Goal: Information Seeking & Learning: Learn about a topic

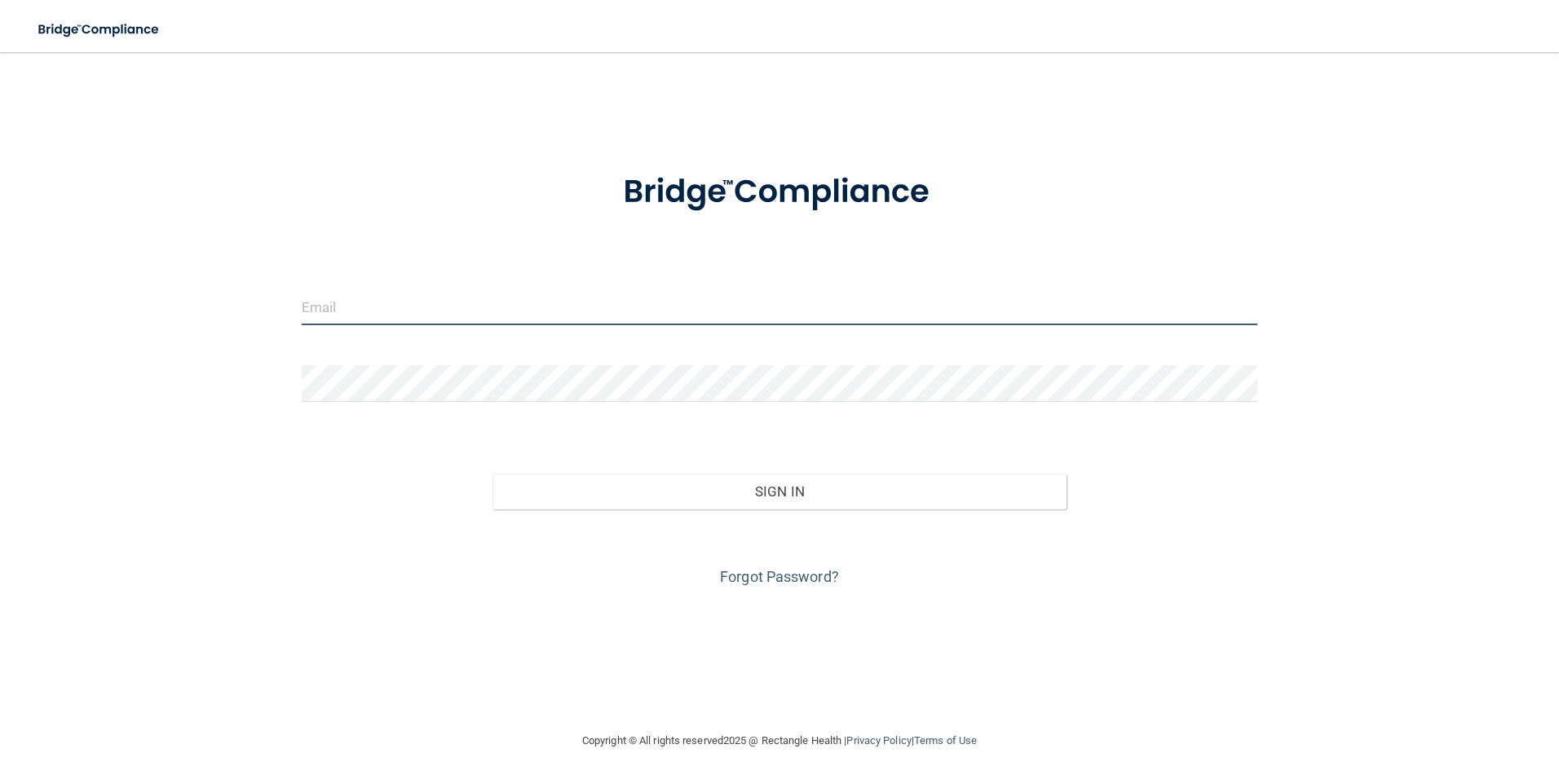
click at [380, 302] on input "email" at bounding box center [780, 306] width 956 height 37
type input "alexa_holle@yahoo.com"
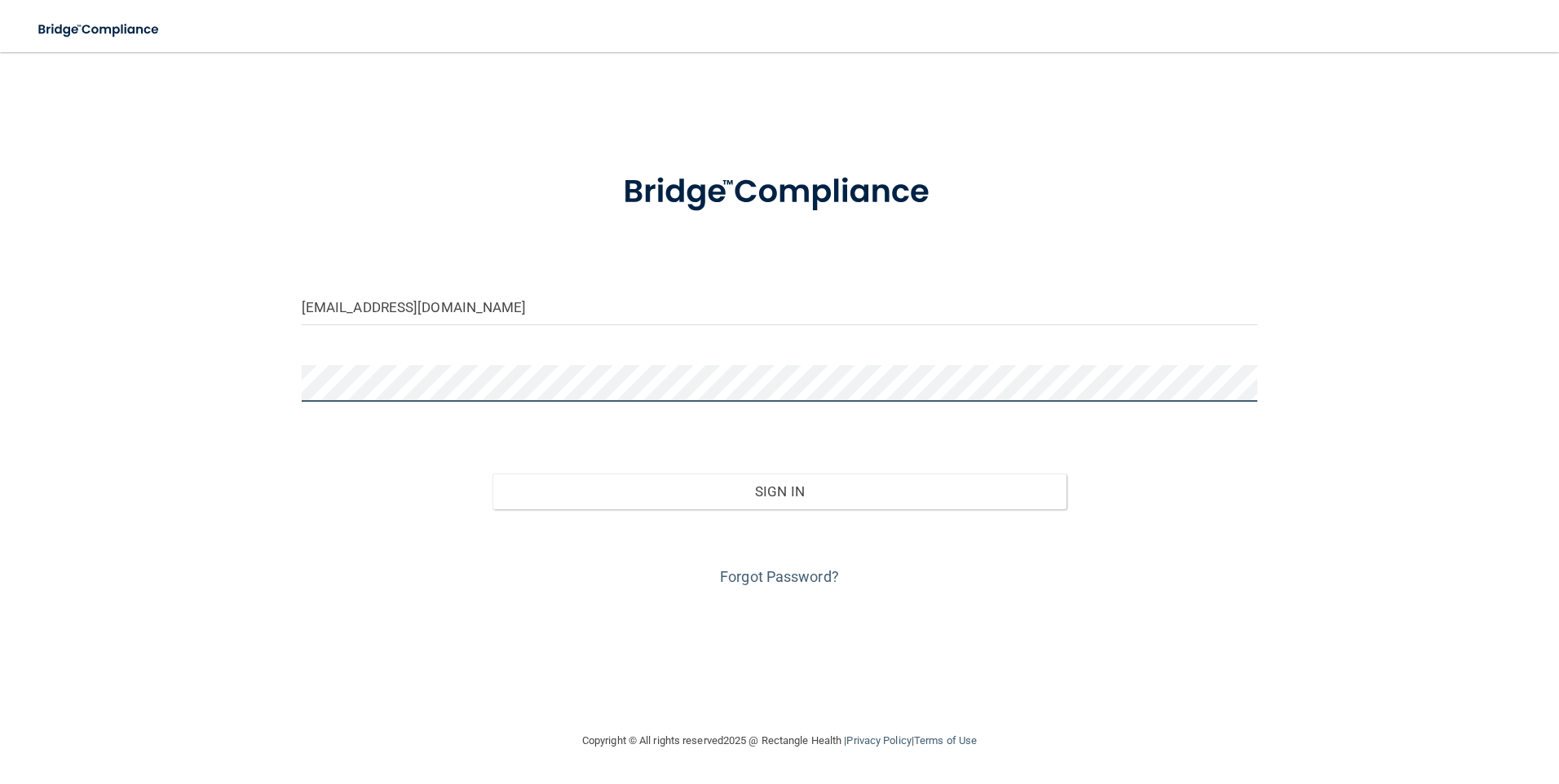
click at [492, 473] on button "Sign In" at bounding box center [779, 491] width 574 height 36
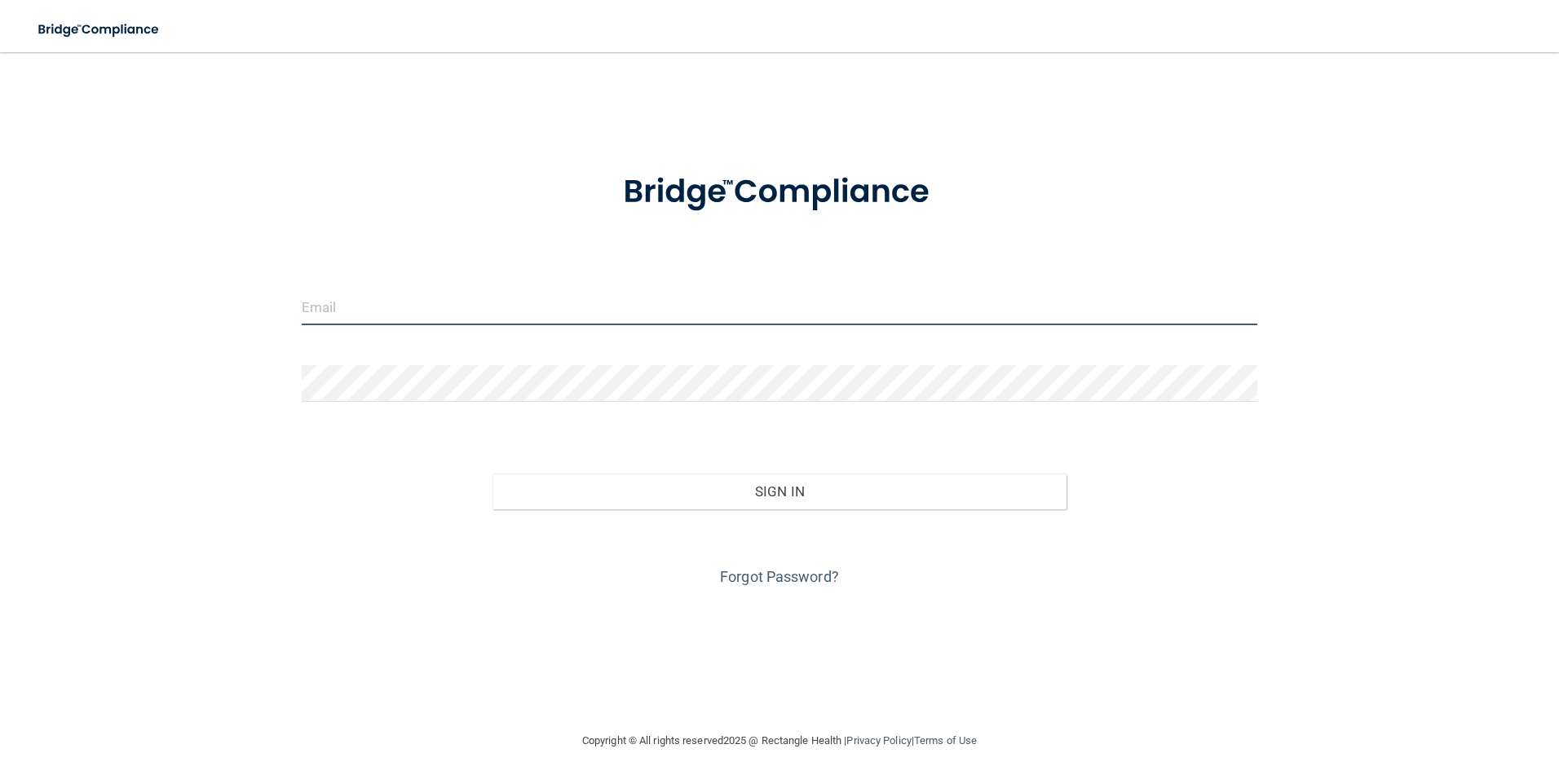
click at [407, 315] on input "email" at bounding box center [780, 306] width 956 height 37
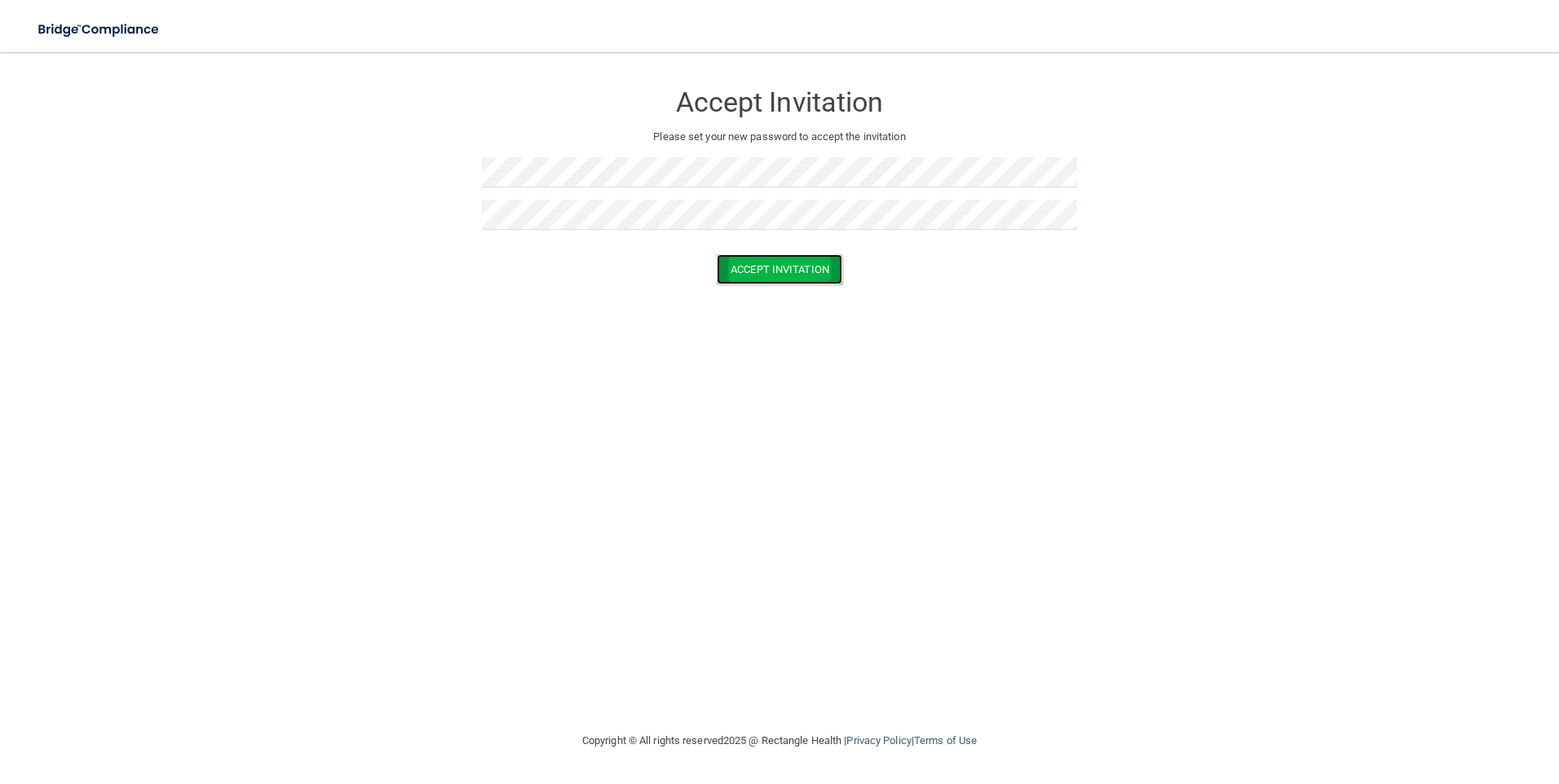
click at [727, 273] on button "Accept Invitation" at bounding box center [779, 269] width 125 height 31
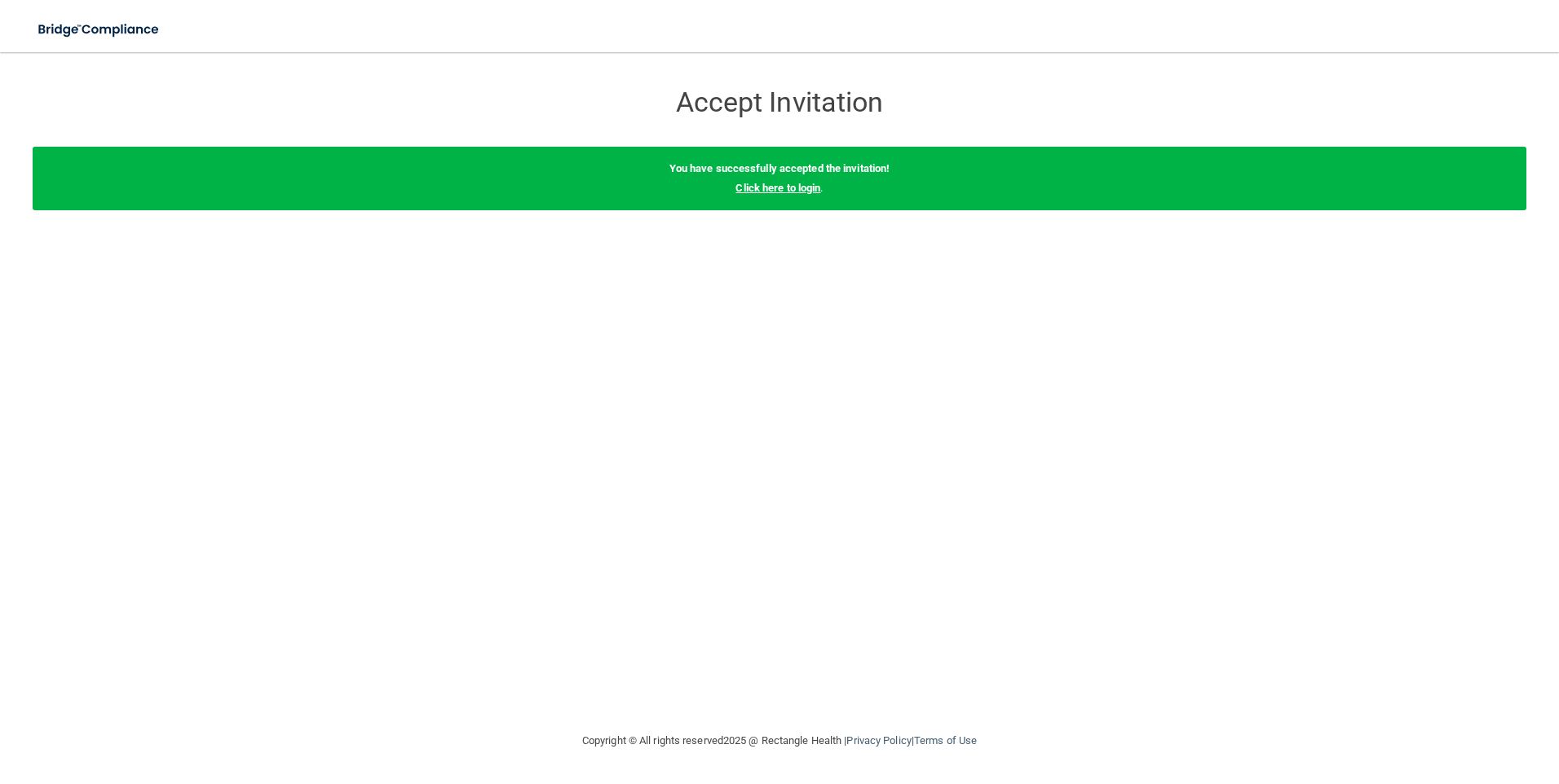
click at [789, 185] on link "Click here to login" at bounding box center [778, 188] width 85 height 12
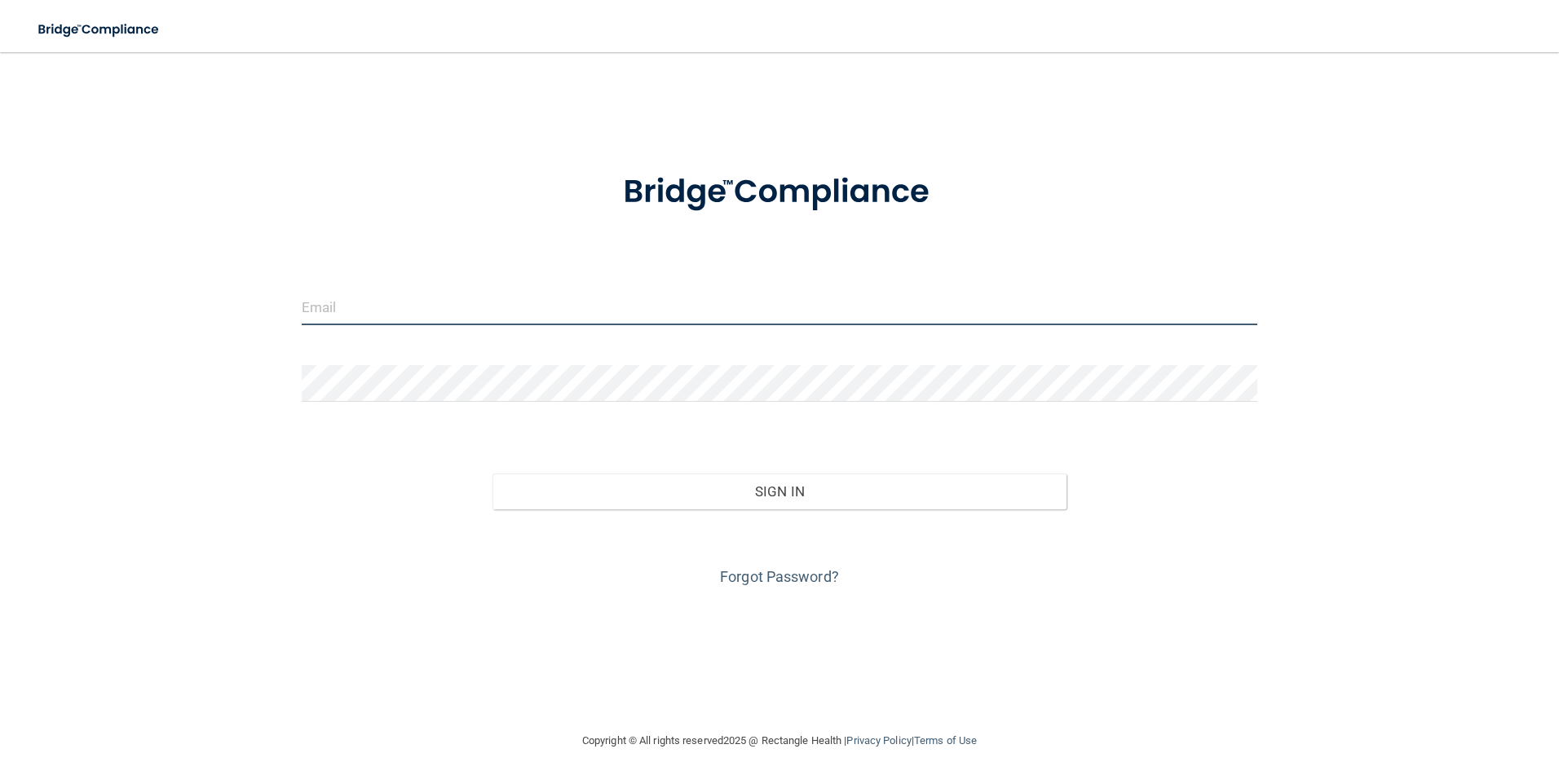
click at [427, 303] on input "email" at bounding box center [780, 306] width 956 height 37
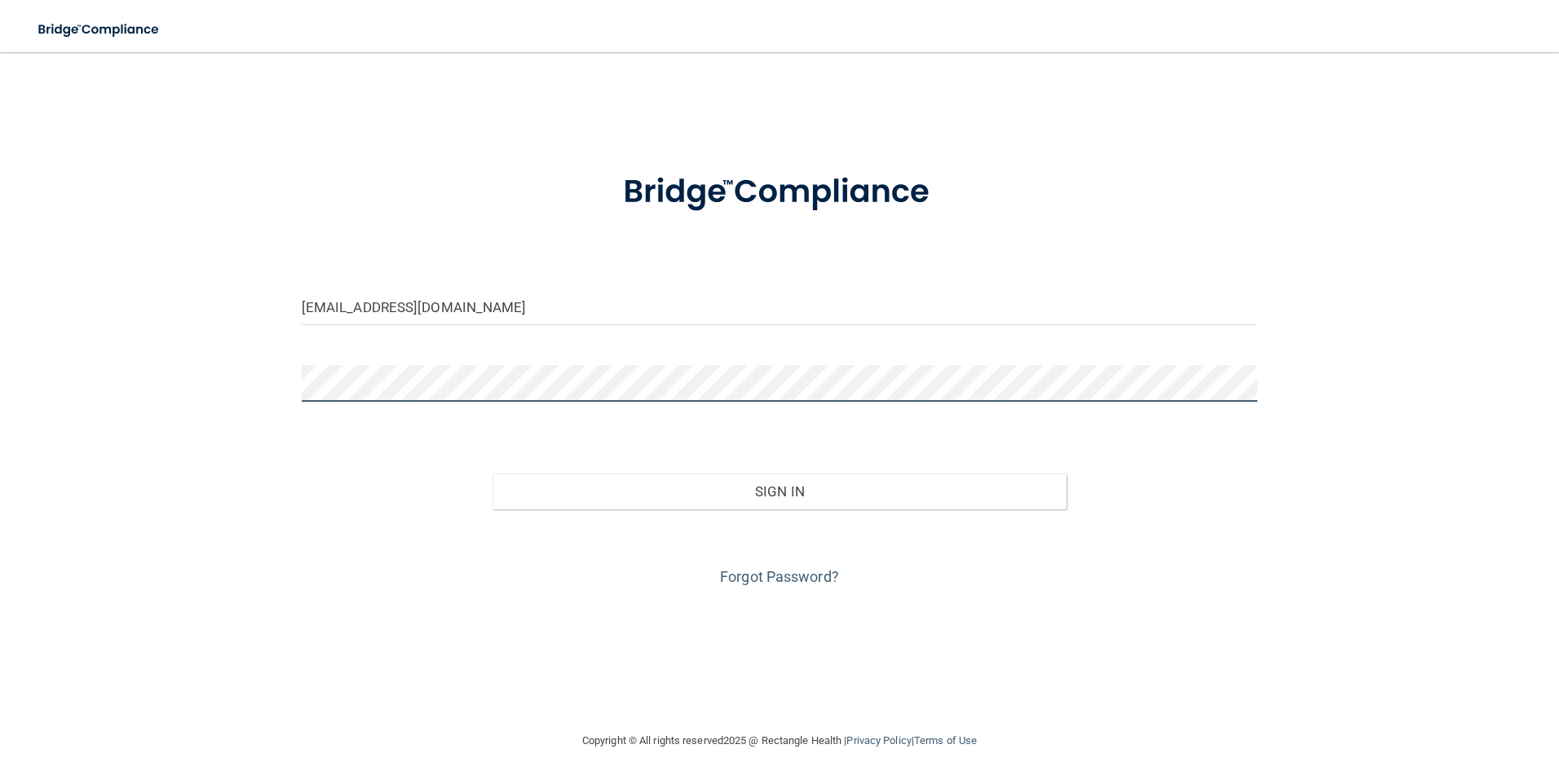
click at [492, 473] on button "Sign In" at bounding box center [779, 491] width 574 height 36
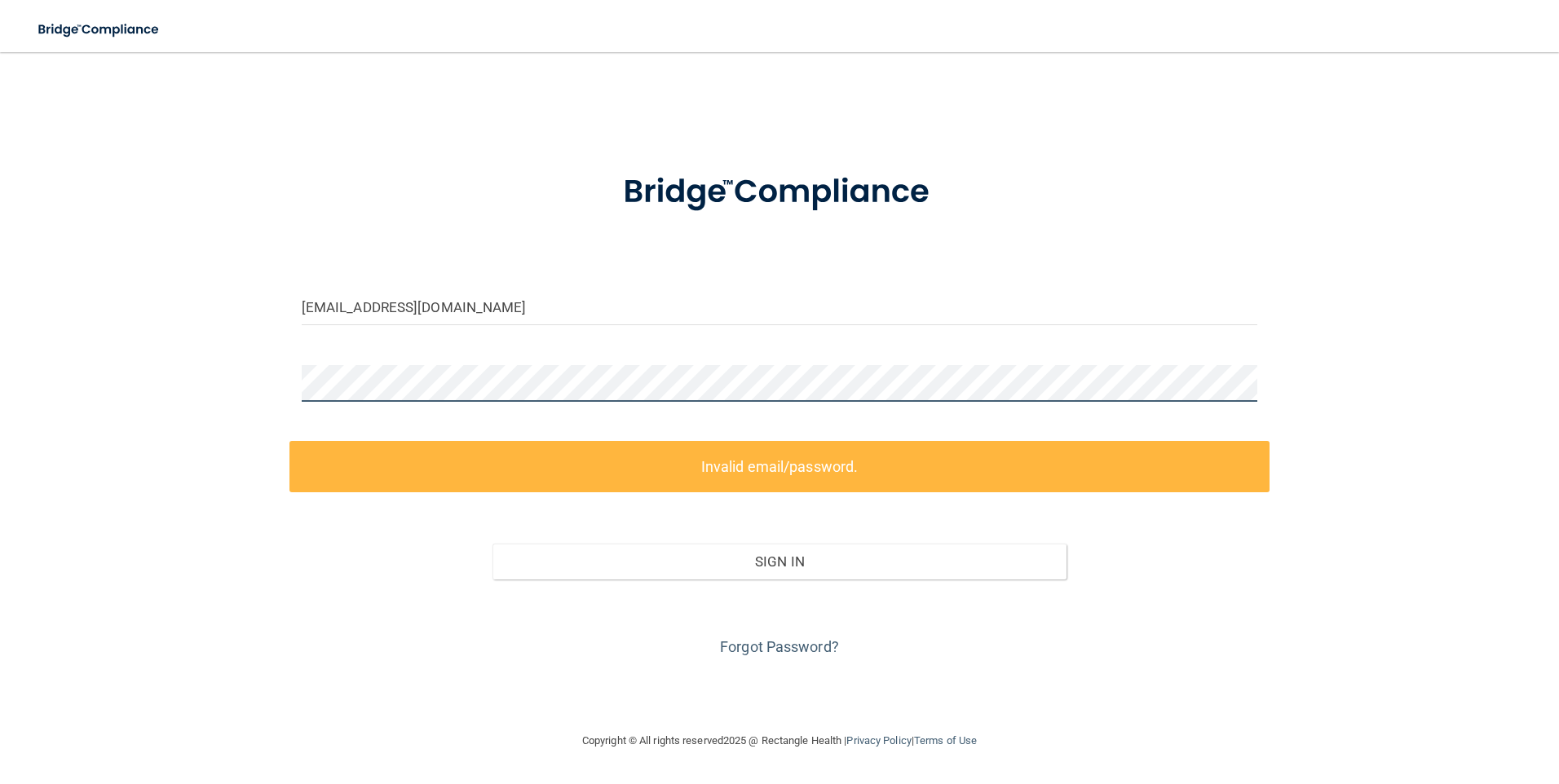
click at [237, 354] on div "alexa_holle@yahoo.com Invalid email/password. You don't have permission to acce…" at bounding box center [780, 391] width 1494 height 646
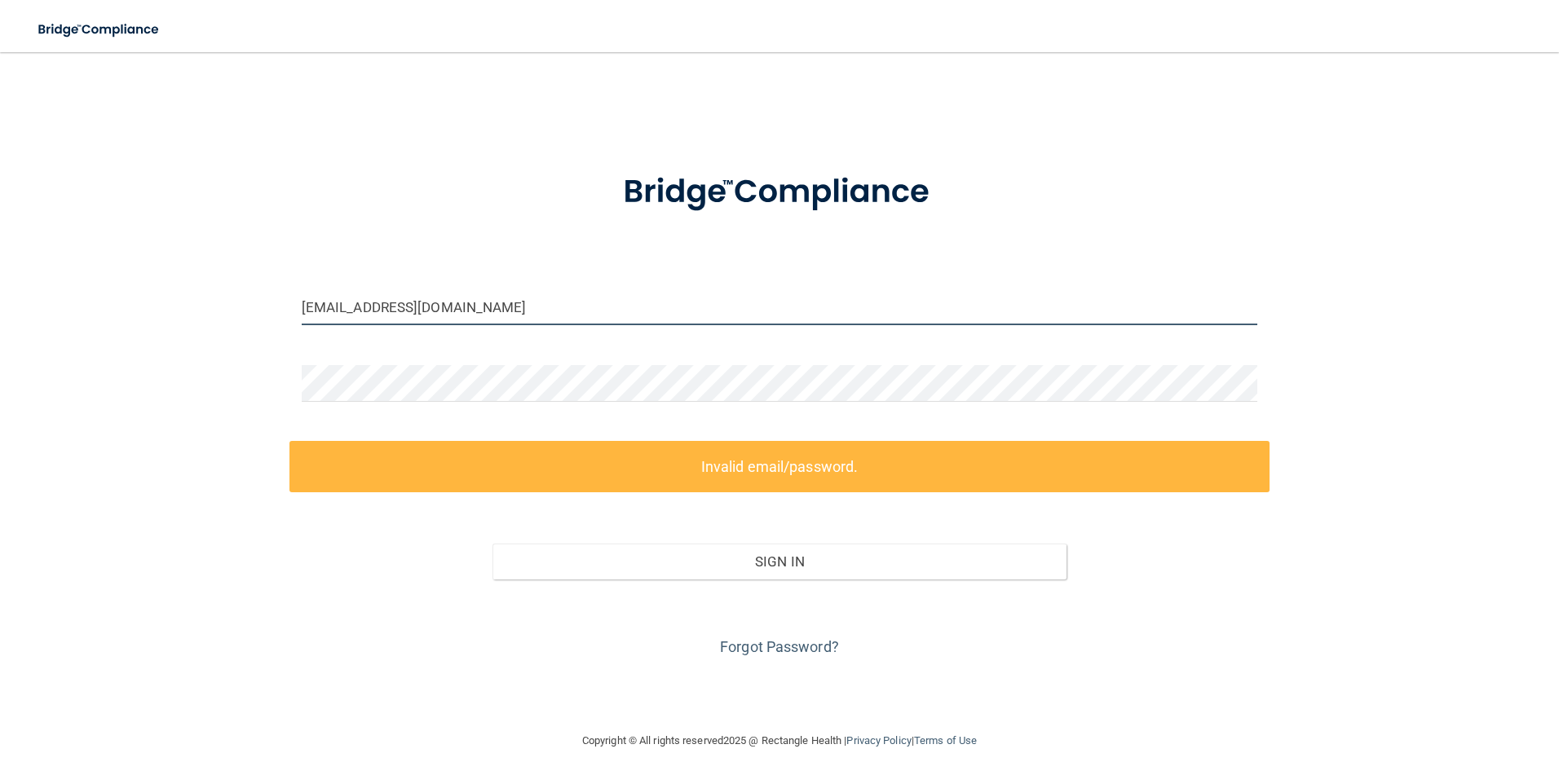
click at [506, 315] on input "alexa_holle@yahoo.com" at bounding box center [780, 306] width 956 height 37
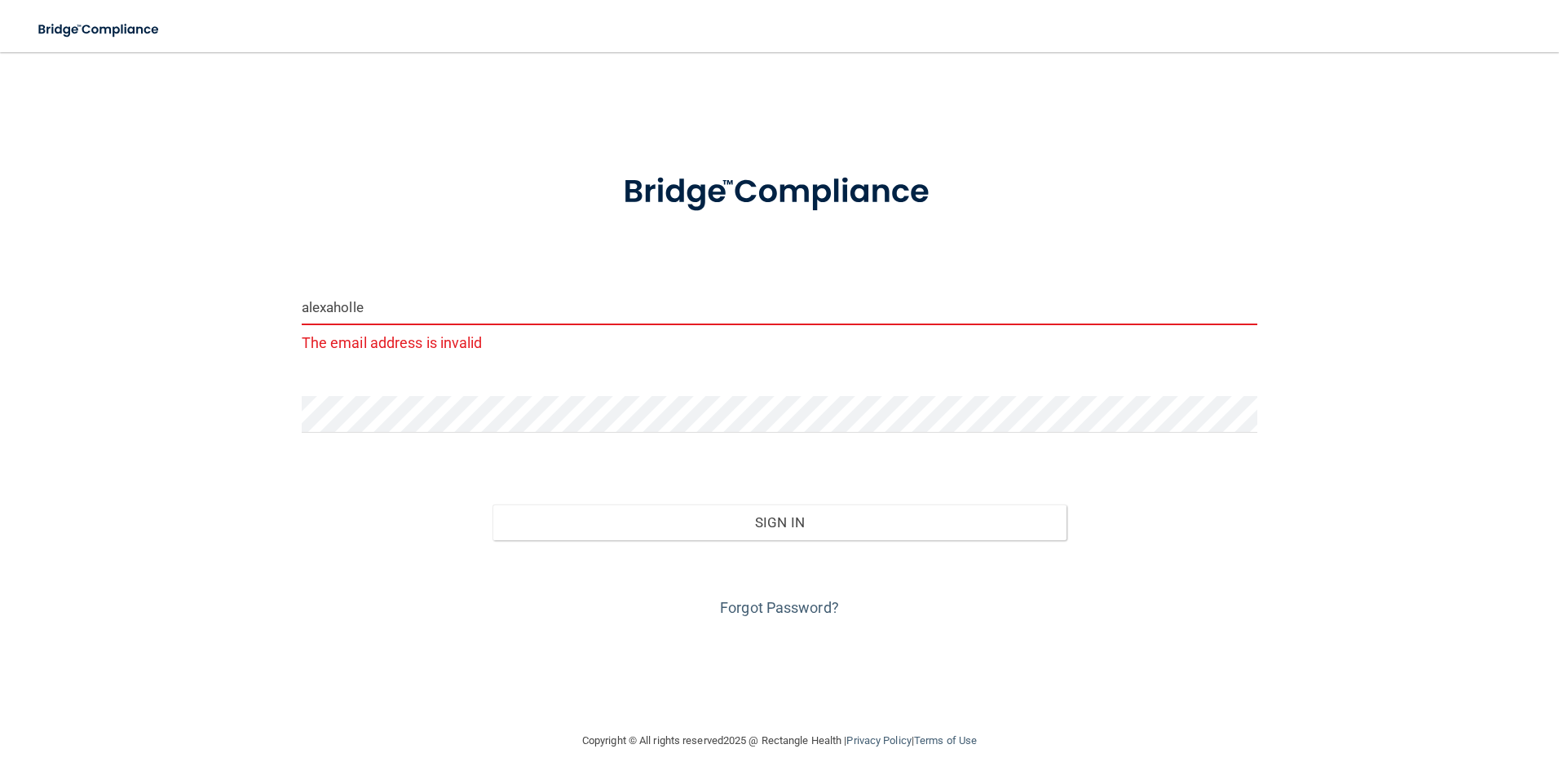
drag, startPoint x: 738, startPoint y: 461, endPoint x: 749, endPoint y: 450, distance: 15.6
click at [739, 461] on form "alexaholle The email address is invalid Invalid email/password. You don't have …" at bounding box center [780, 385] width 956 height 471
click at [587, 305] on input "alexaholle" at bounding box center [780, 306] width 956 height 37
type input "alexaholle7@gmail.com"
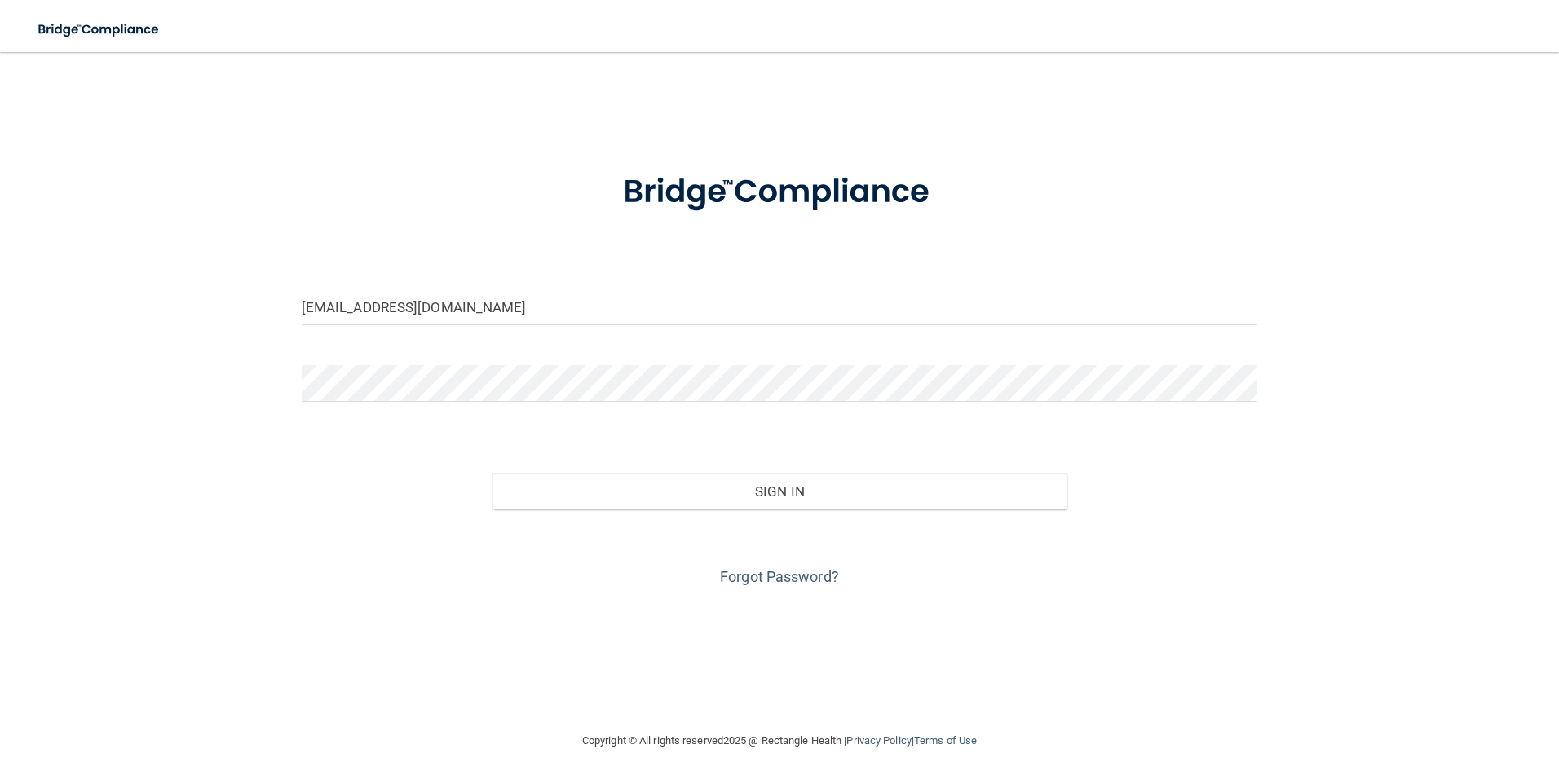
drag, startPoint x: 1136, startPoint y: 504, endPoint x: 1127, endPoint y: 301, distance: 203.2
click at [1137, 502] on div "Sign In" at bounding box center [780, 474] width 981 height 68
click at [1125, 293] on input "alexaholle7@gmail.com" at bounding box center [780, 306] width 956 height 37
click at [0, 291] on html "Toggle navigation Manage My Enterprise Manage My Location alexaholle7@gmail.com…" at bounding box center [780, 392] width 1559 height 784
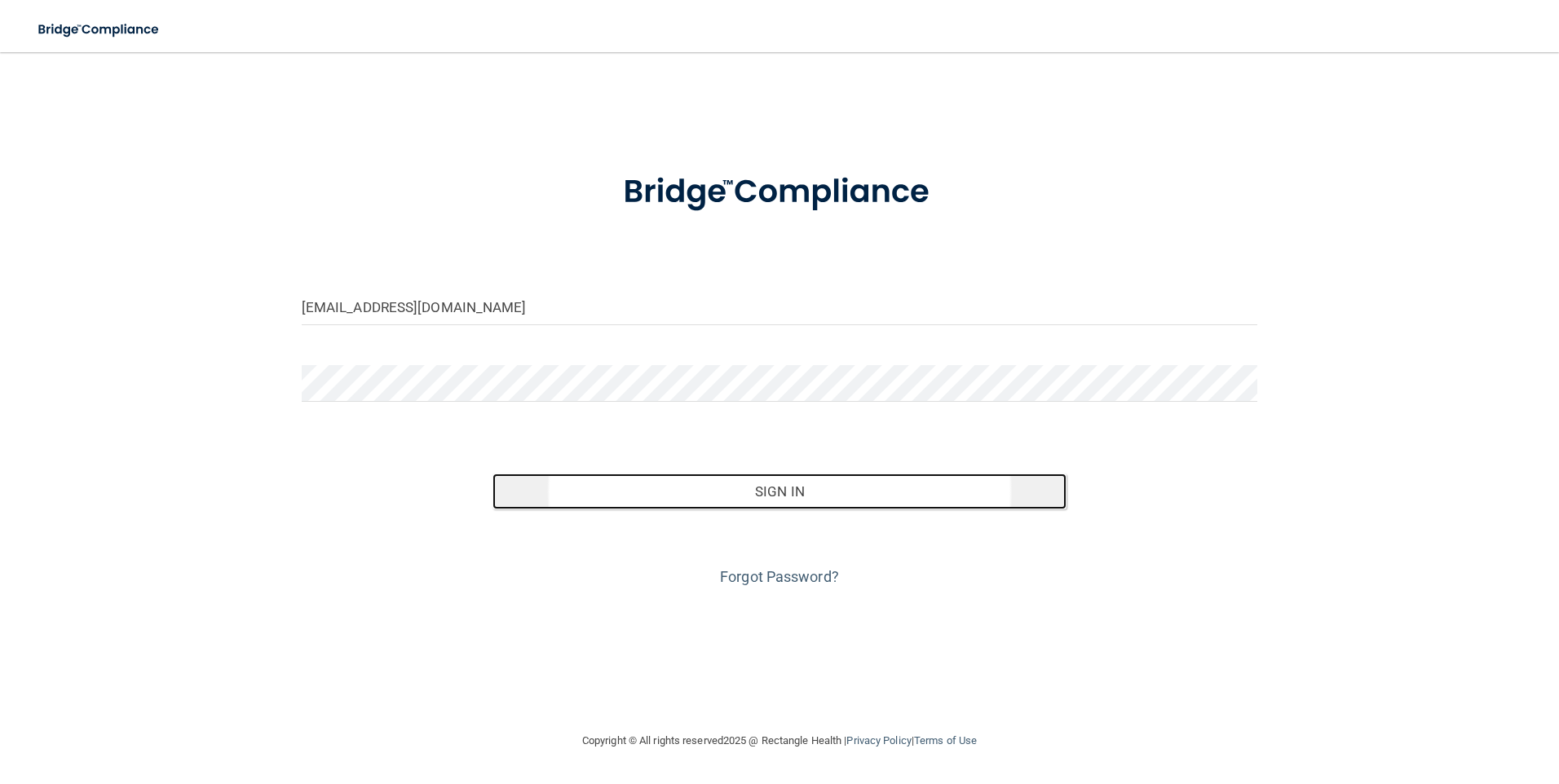
click at [866, 491] on button "Sign In" at bounding box center [779, 491] width 574 height 36
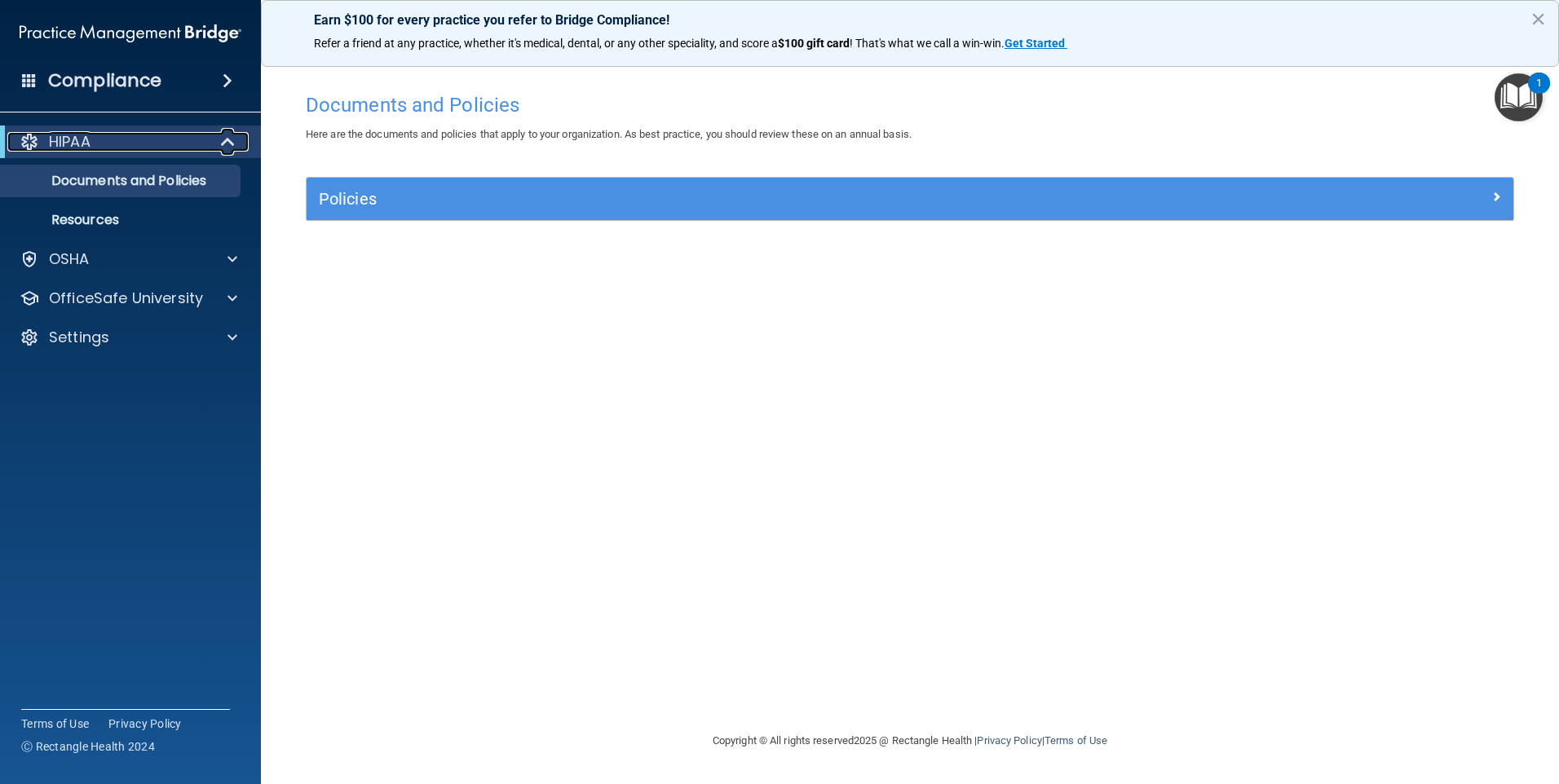
click at [114, 144] on div "HIPAA" at bounding box center [108, 142] width 202 height 20
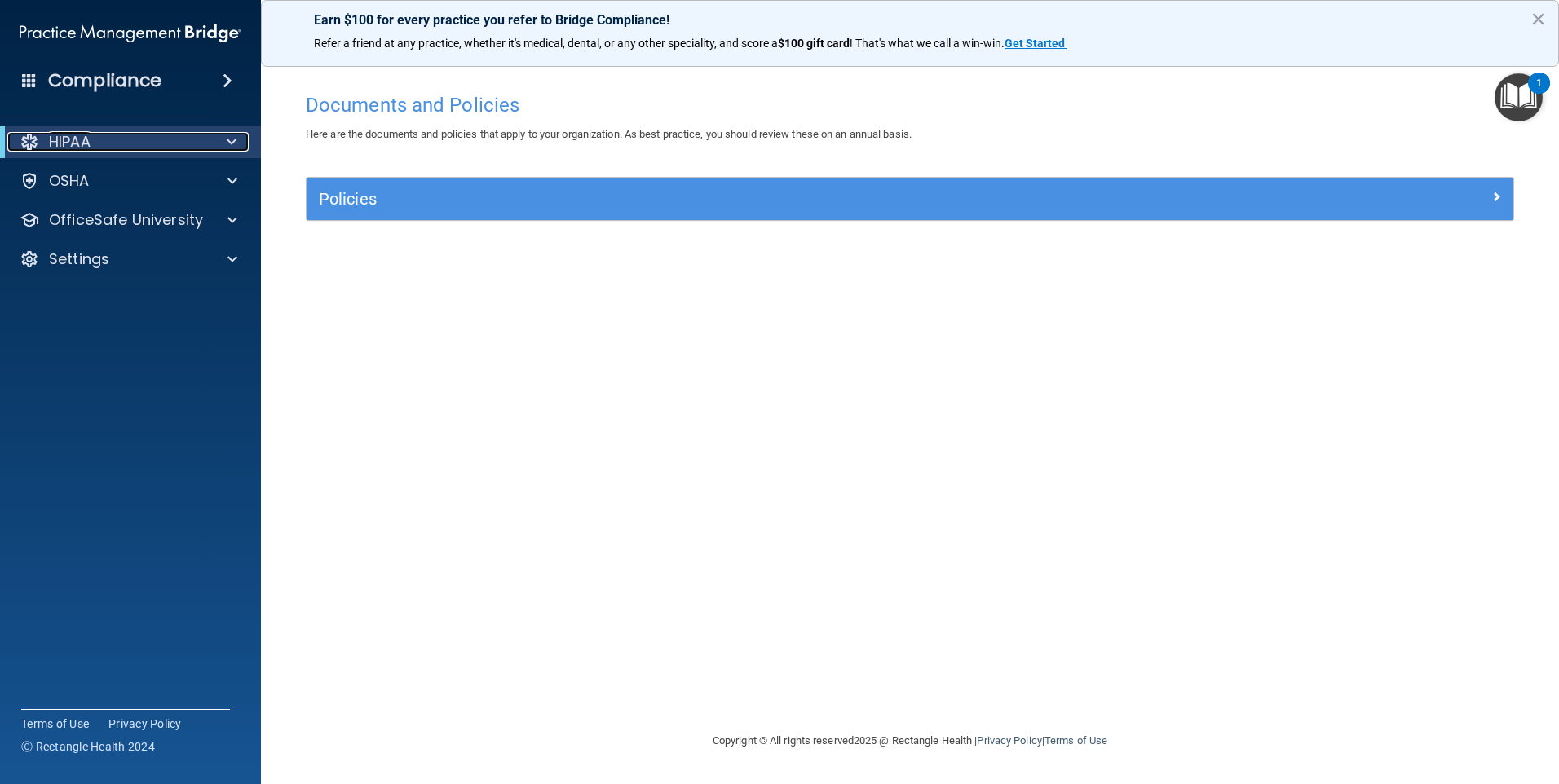
click at [114, 144] on div "HIPAA" at bounding box center [108, 142] width 202 height 20
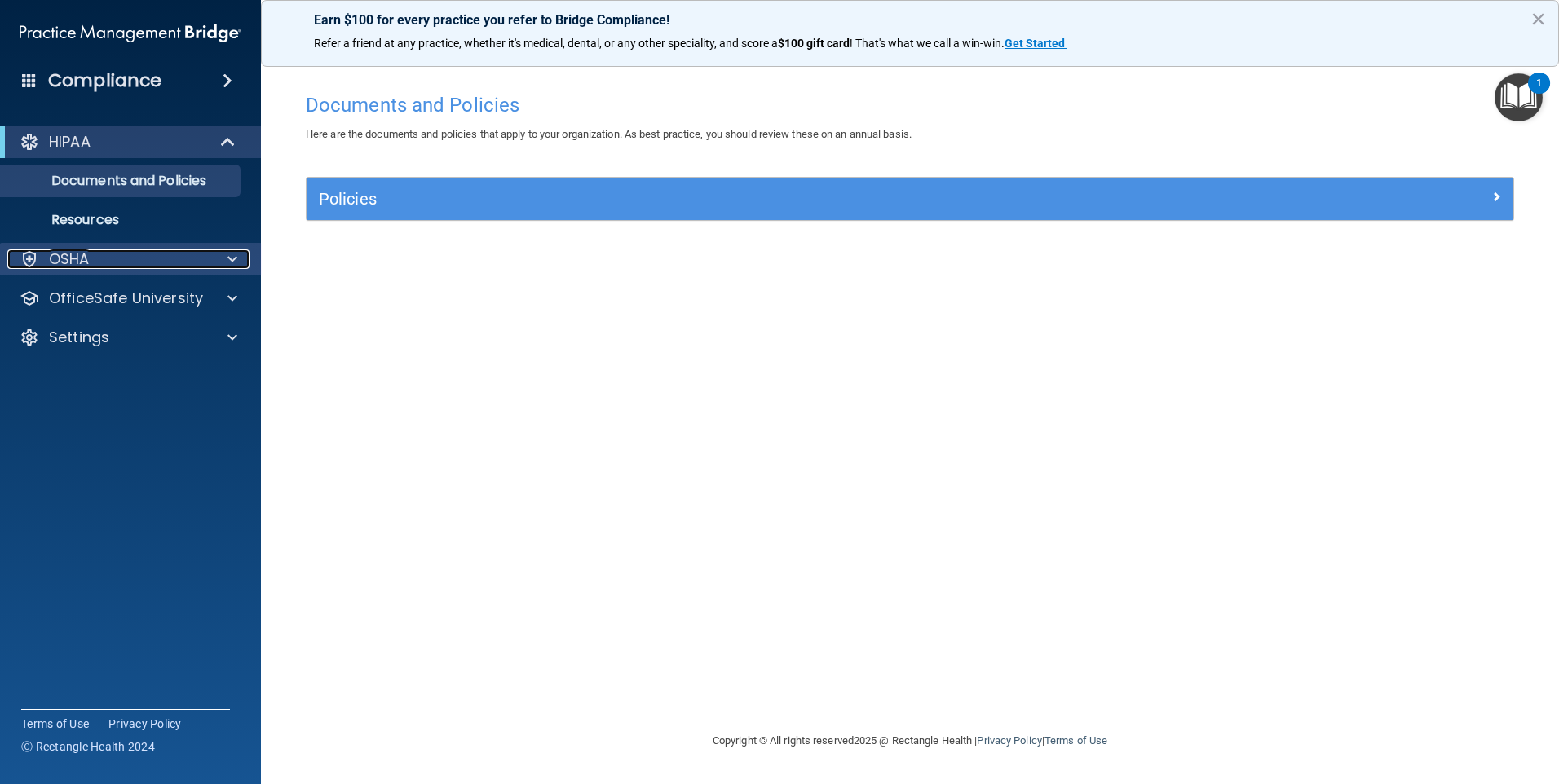
click at [106, 254] on div "OSHA" at bounding box center [108, 260] width 203 height 20
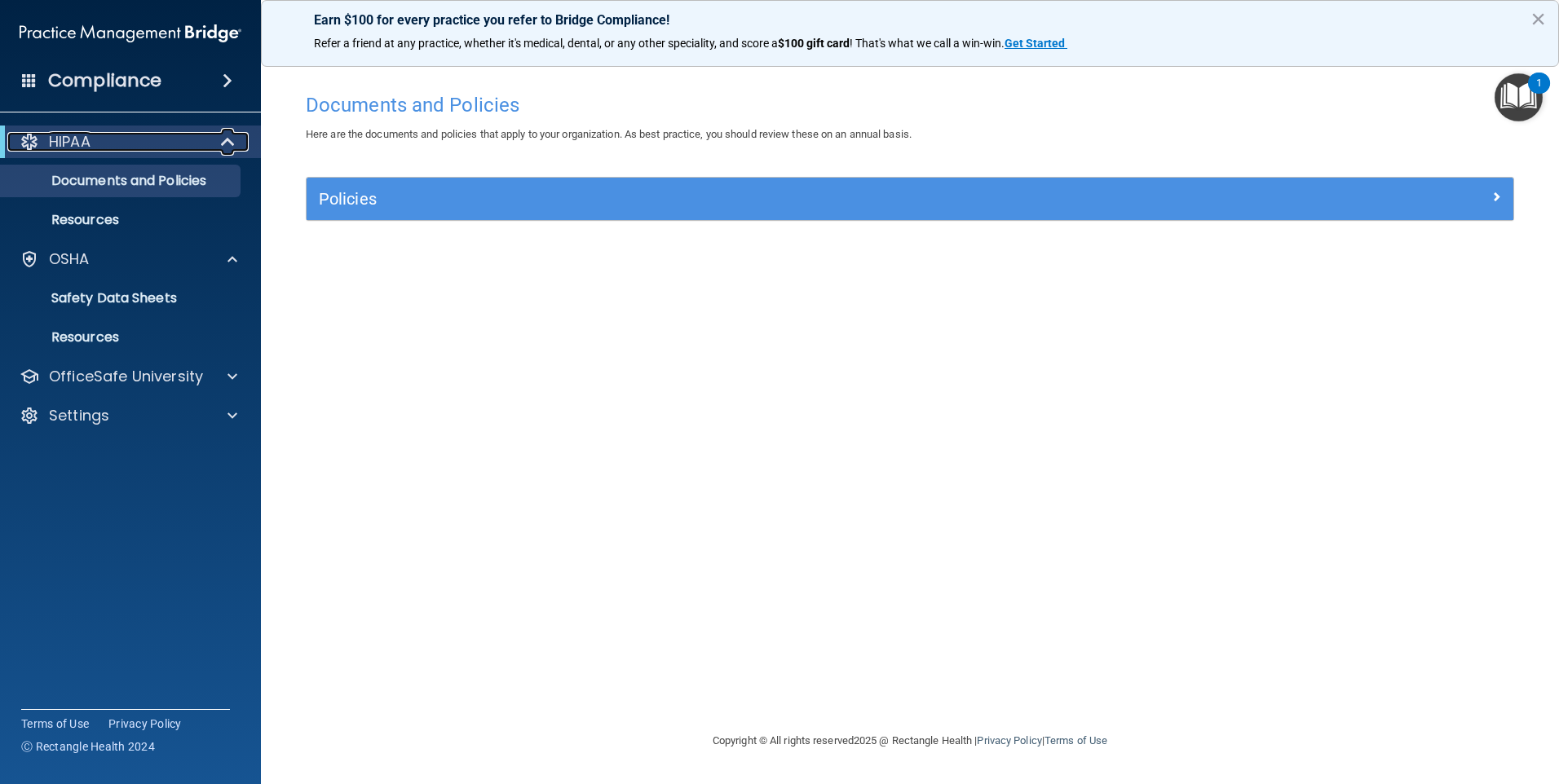
click at [111, 133] on div "HIPAA" at bounding box center [108, 142] width 202 height 20
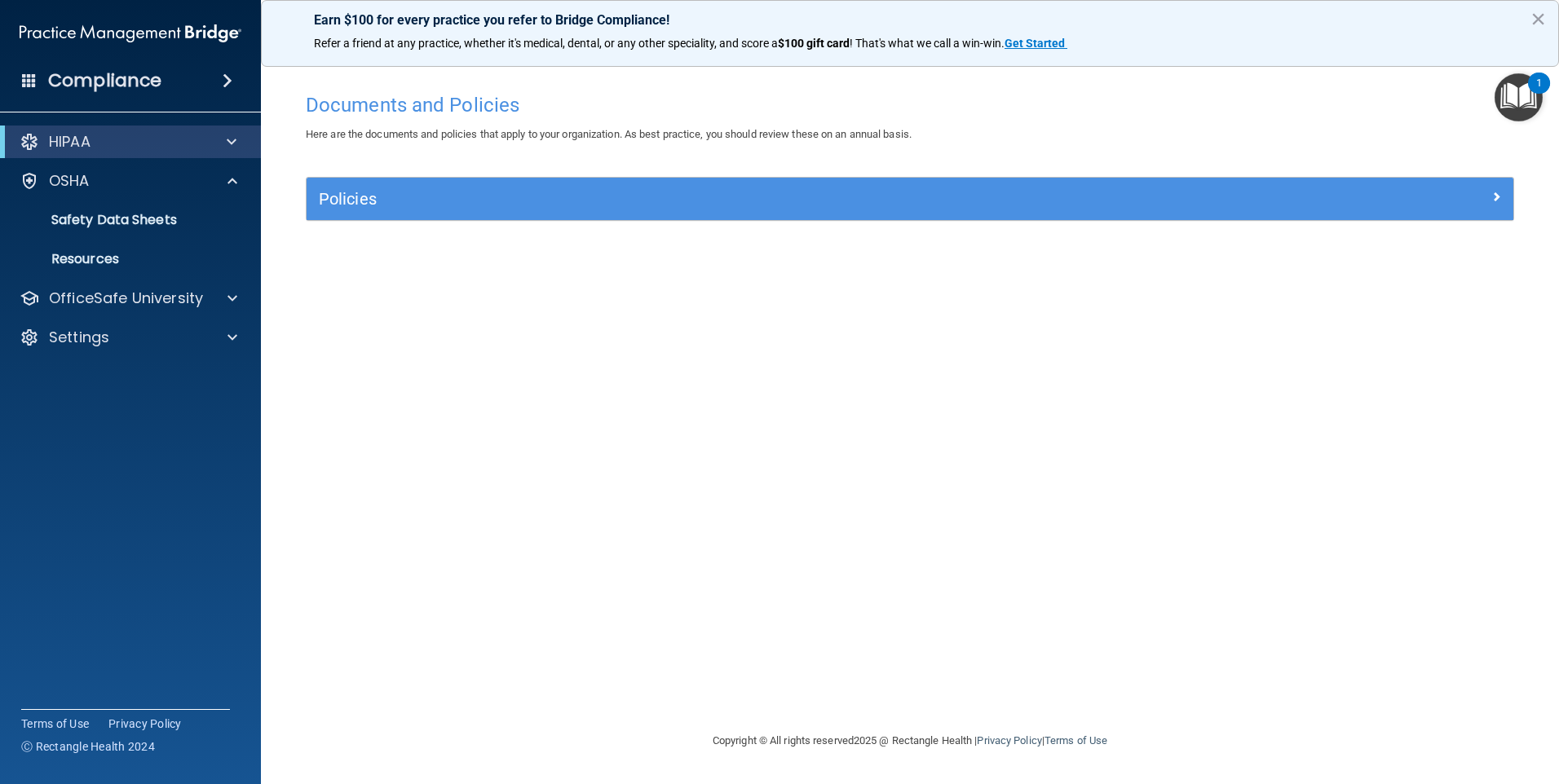
click at [199, 87] on div "Compliance" at bounding box center [130, 81] width 261 height 36
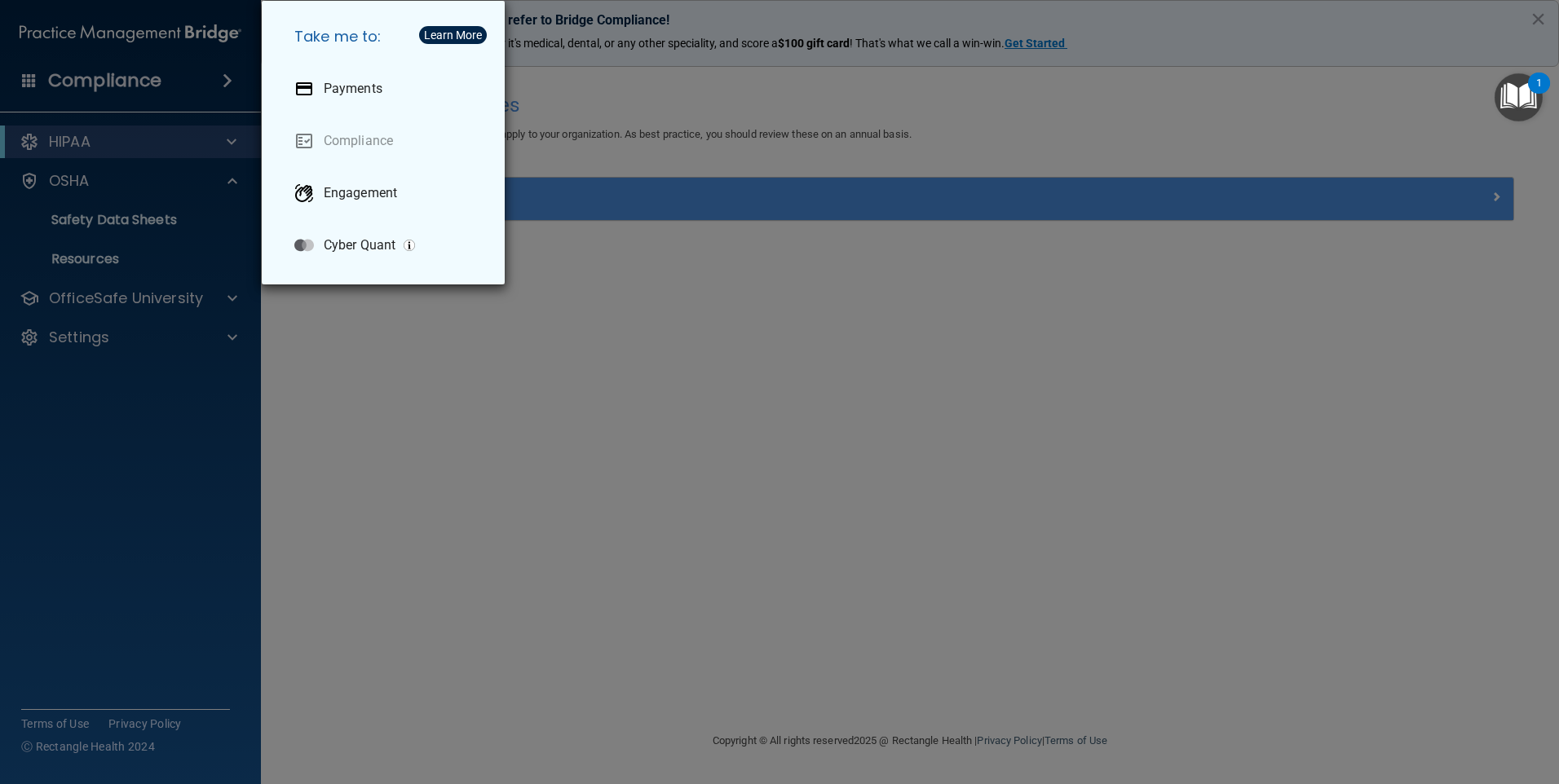
click at [166, 301] on div "Take me to: Payments Compliance Engagement Cyber Quant" at bounding box center [780, 392] width 1559 height 784
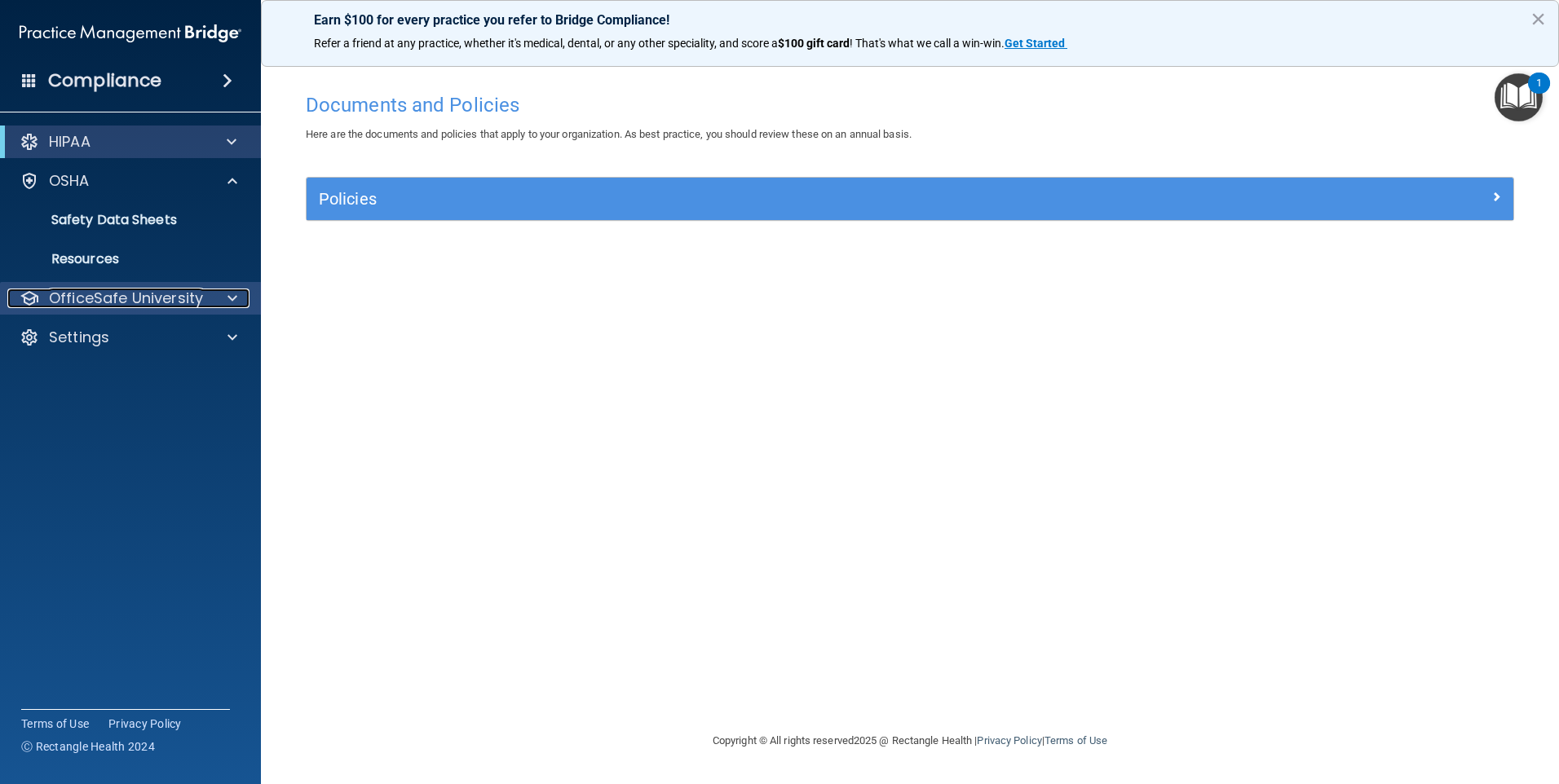
click at [224, 291] on div at bounding box center [229, 298] width 41 height 20
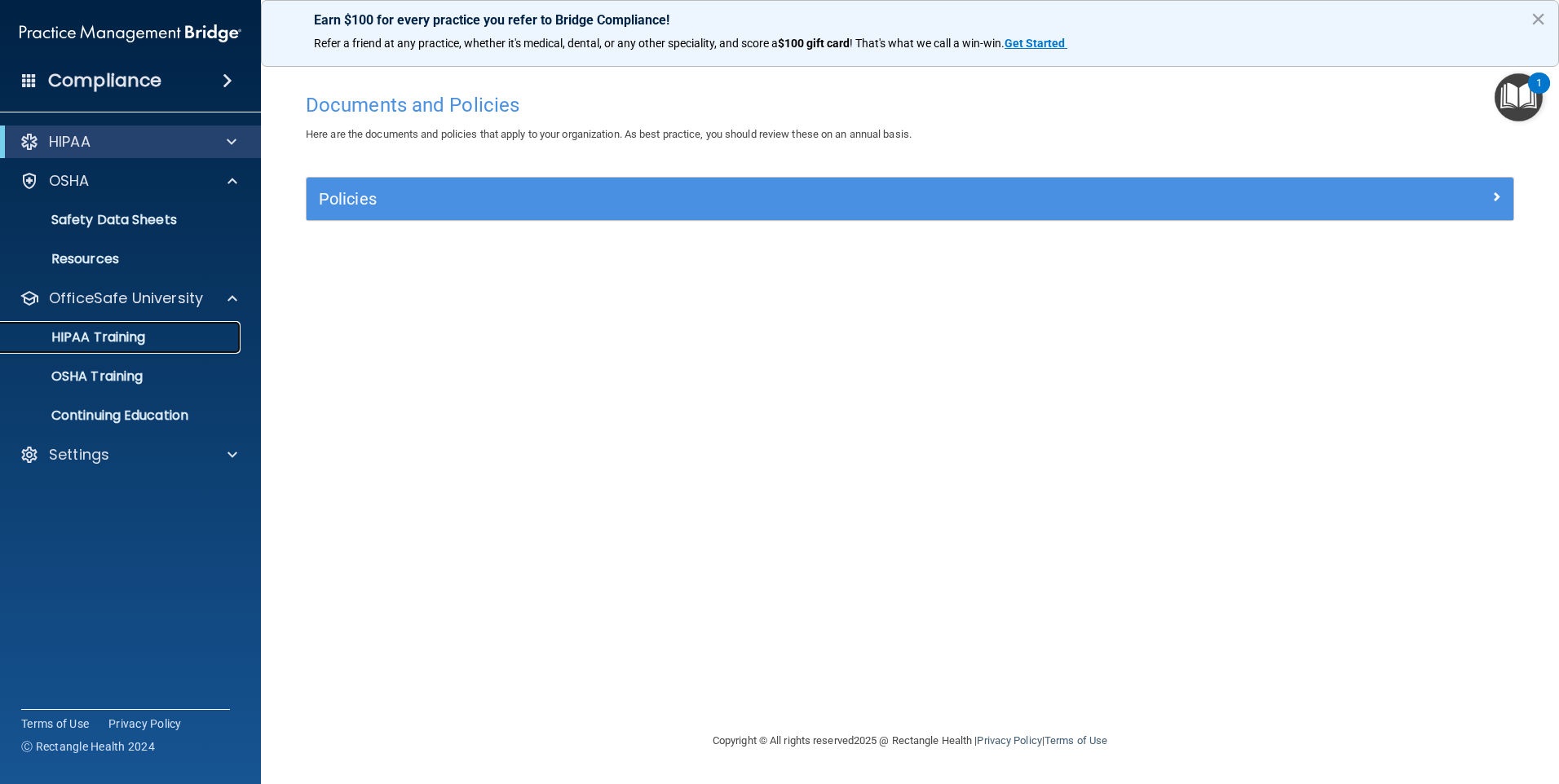
click at [142, 336] on p "HIPAA Training" at bounding box center [78, 337] width 134 height 17
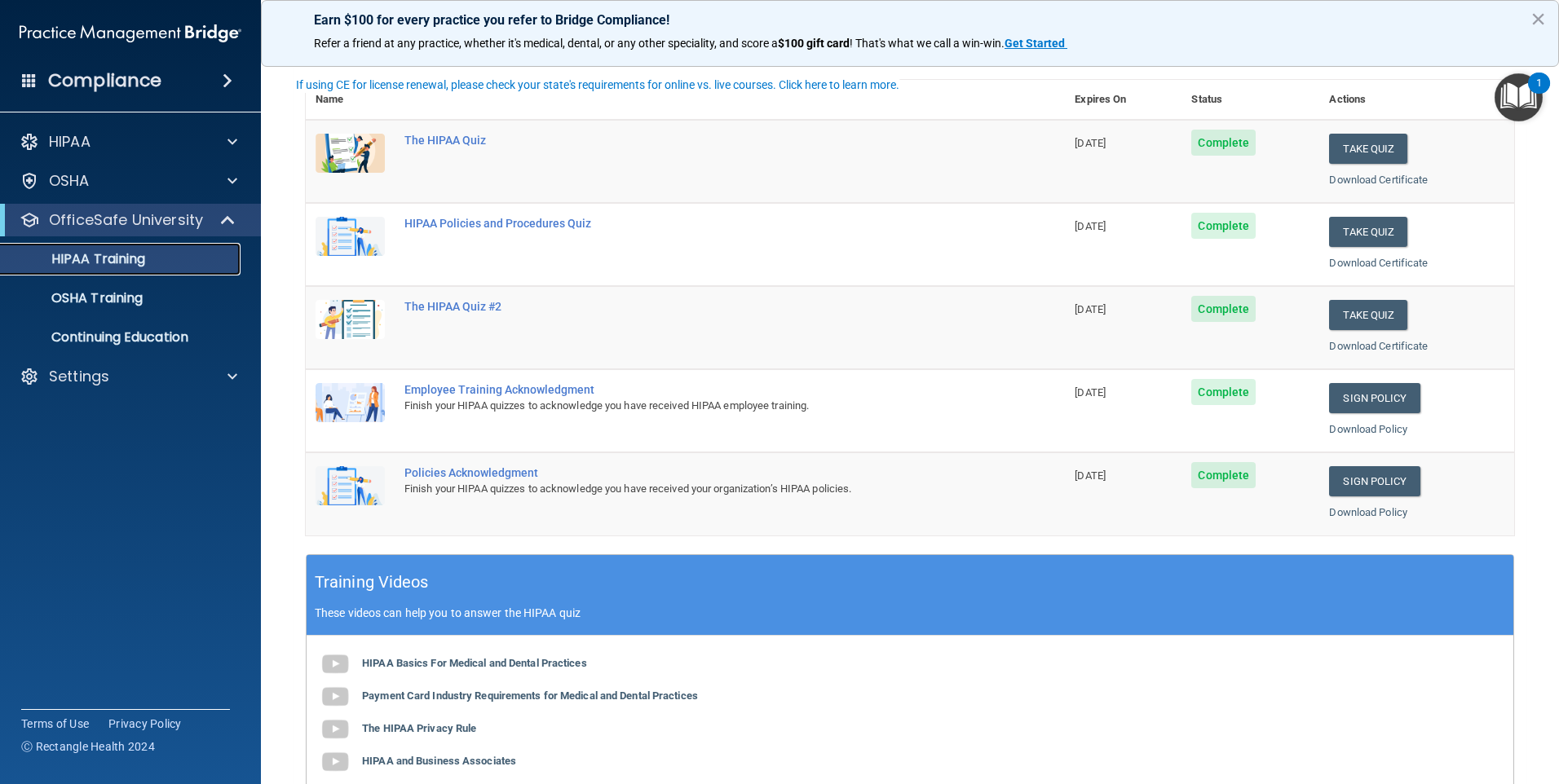
scroll to position [82, 0]
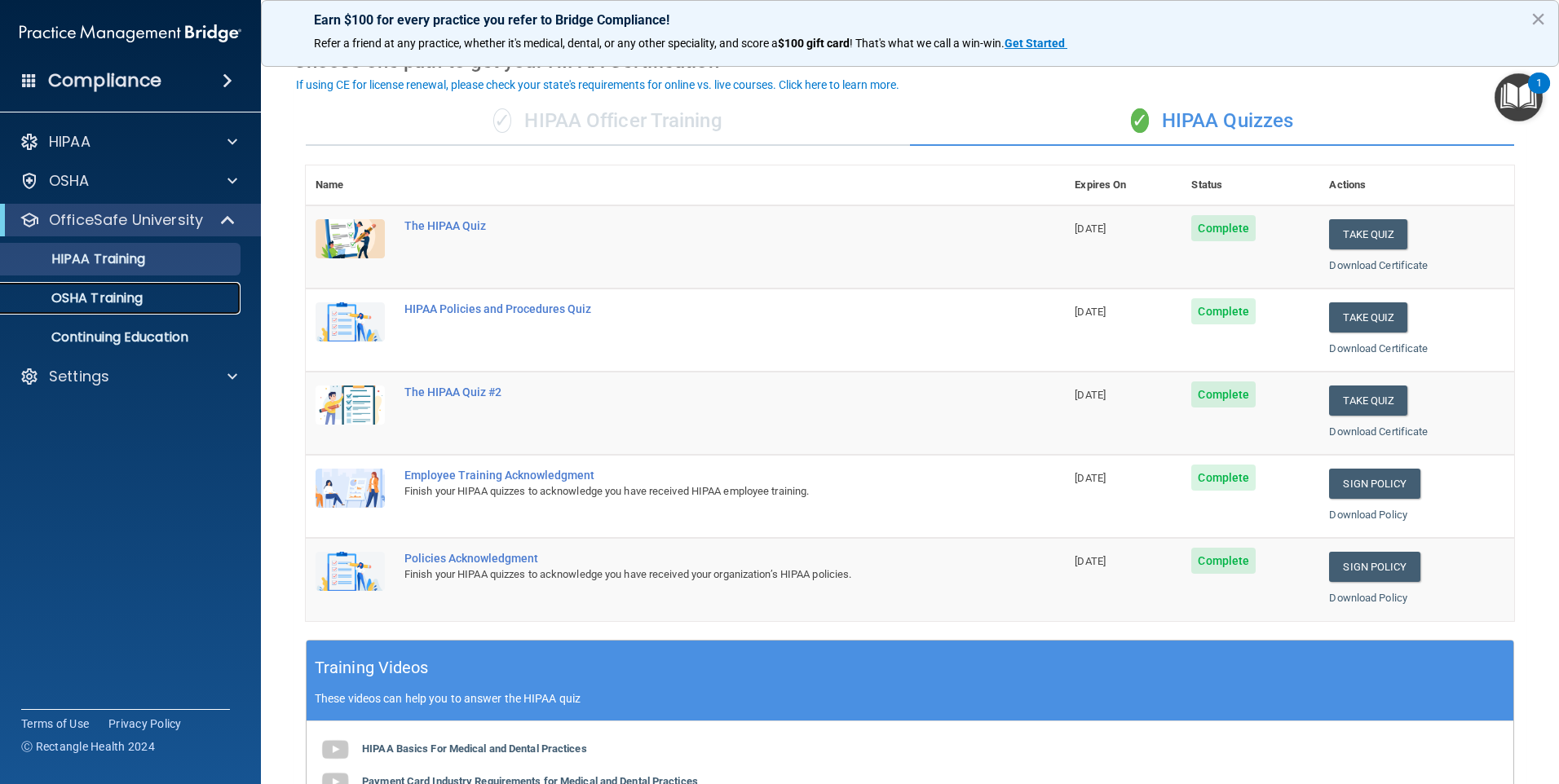
click at [123, 291] on p "OSHA Training" at bounding box center [77, 298] width 132 height 17
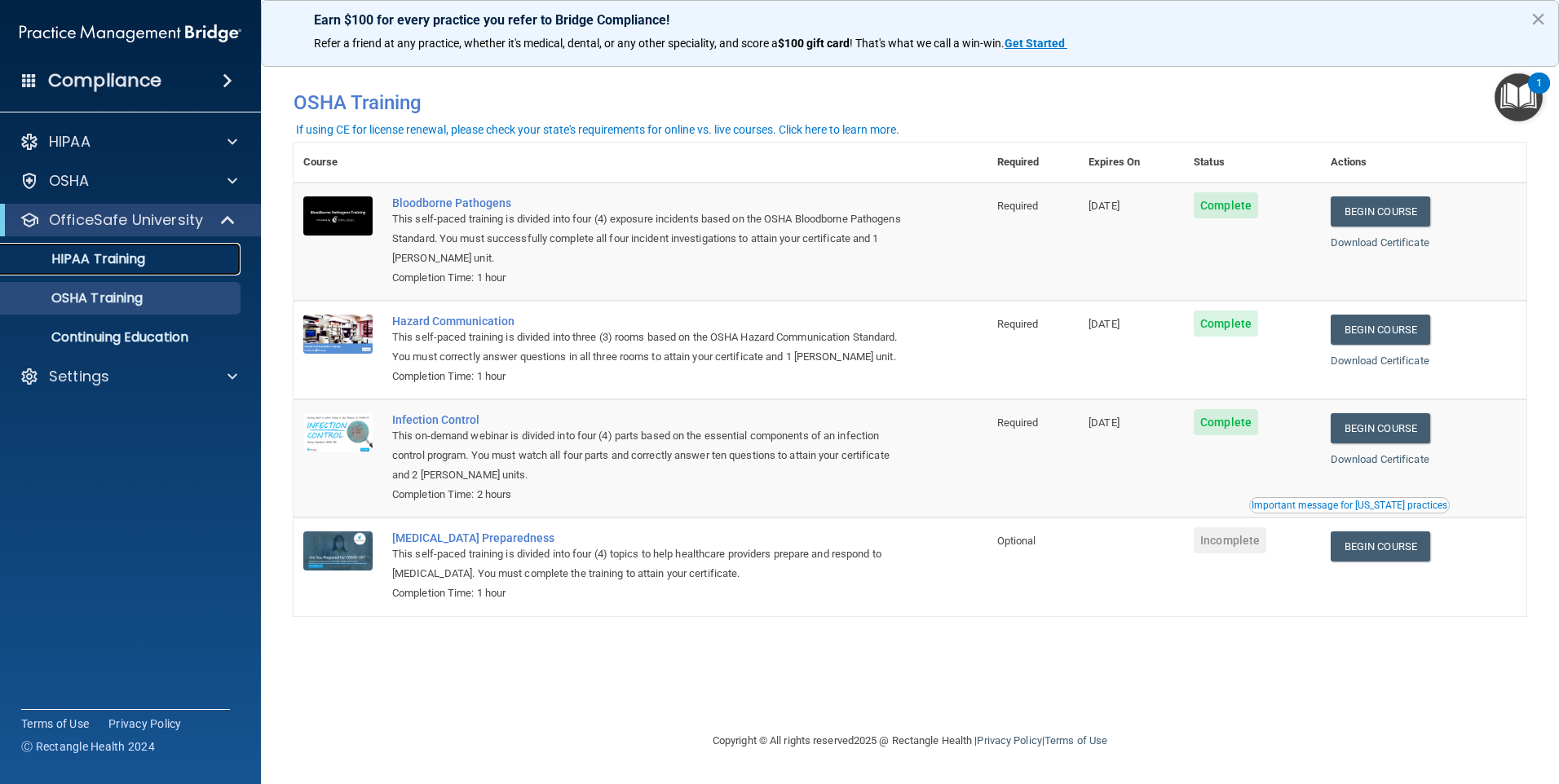
click at [119, 260] on p "HIPAA Training" at bounding box center [78, 259] width 134 height 17
